Goal: Task Accomplishment & Management: Manage account settings

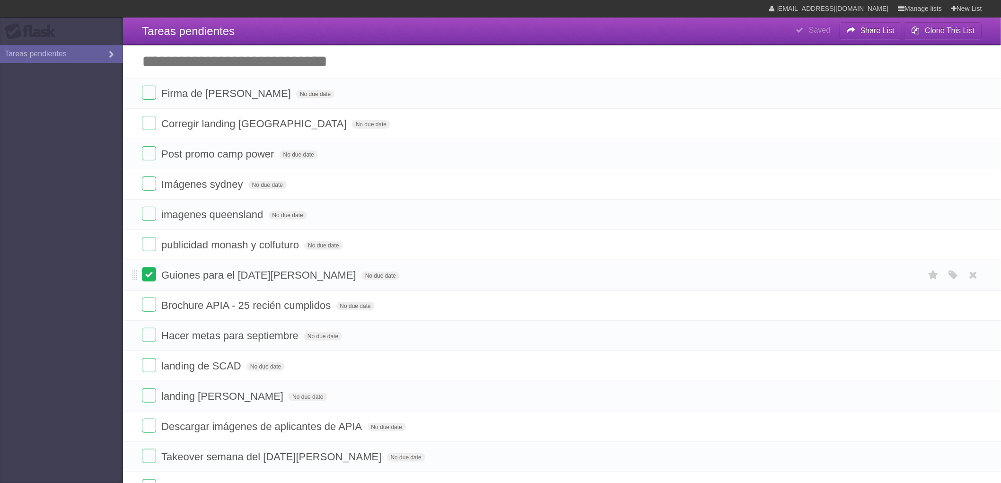
click at [147, 277] on label at bounding box center [149, 274] width 14 height 14
click at [149, 303] on label at bounding box center [149, 305] width 14 height 14
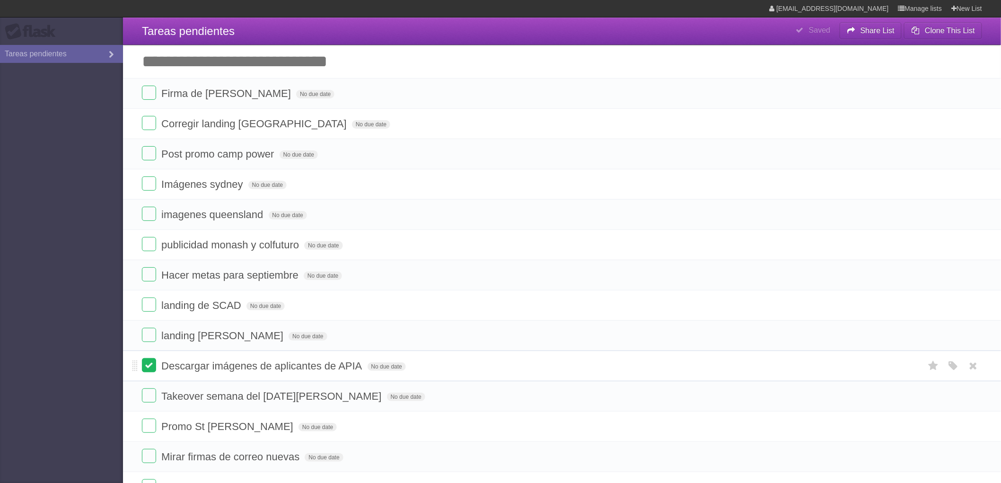
click at [147, 365] on label at bounding box center [149, 365] width 14 height 14
click at [153, 398] on label at bounding box center [149, 395] width 14 height 14
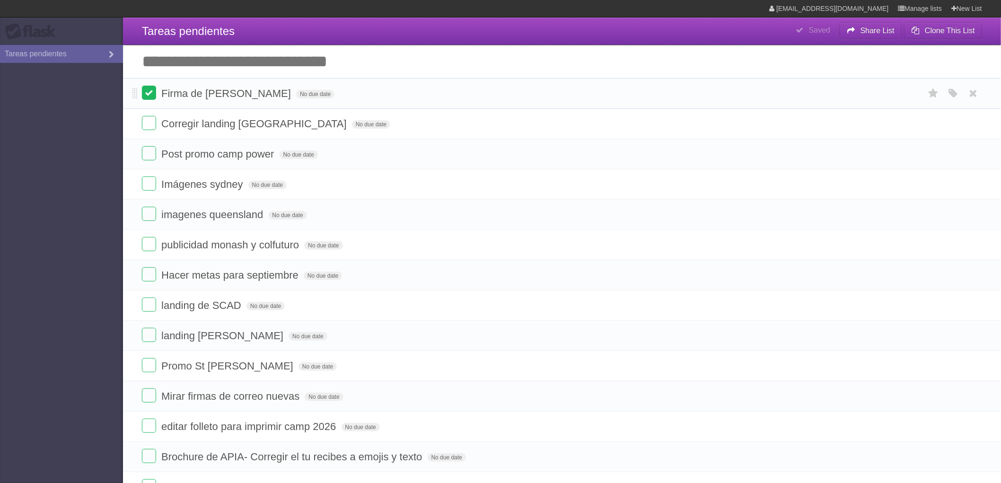
click at [148, 89] on label at bounding box center [149, 93] width 14 height 14
click at [147, 119] on label at bounding box center [149, 123] width 14 height 14
